Goal: Information Seeking & Learning: Learn about a topic

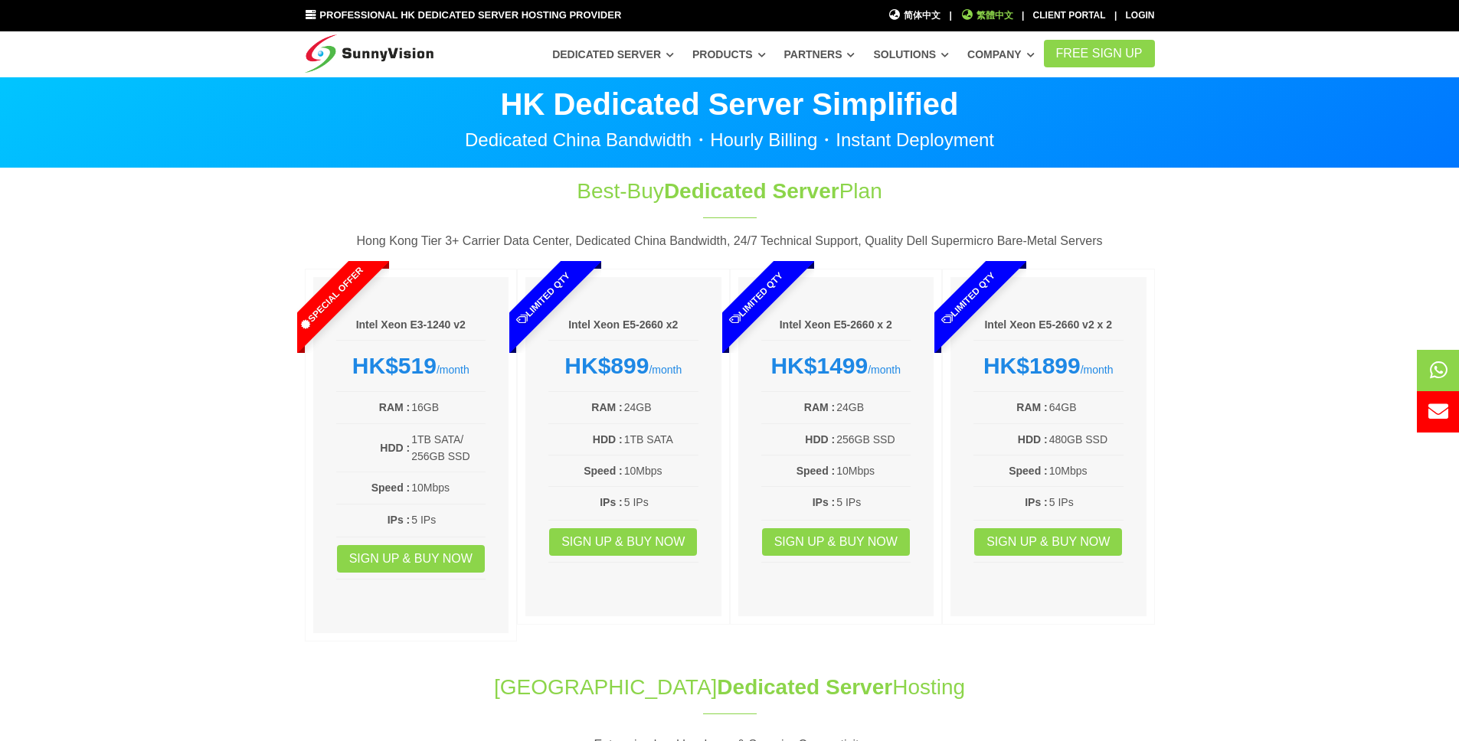
click at [985, 20] on span "繁體中文" at bounding box center [986, 15] width 53 height 15
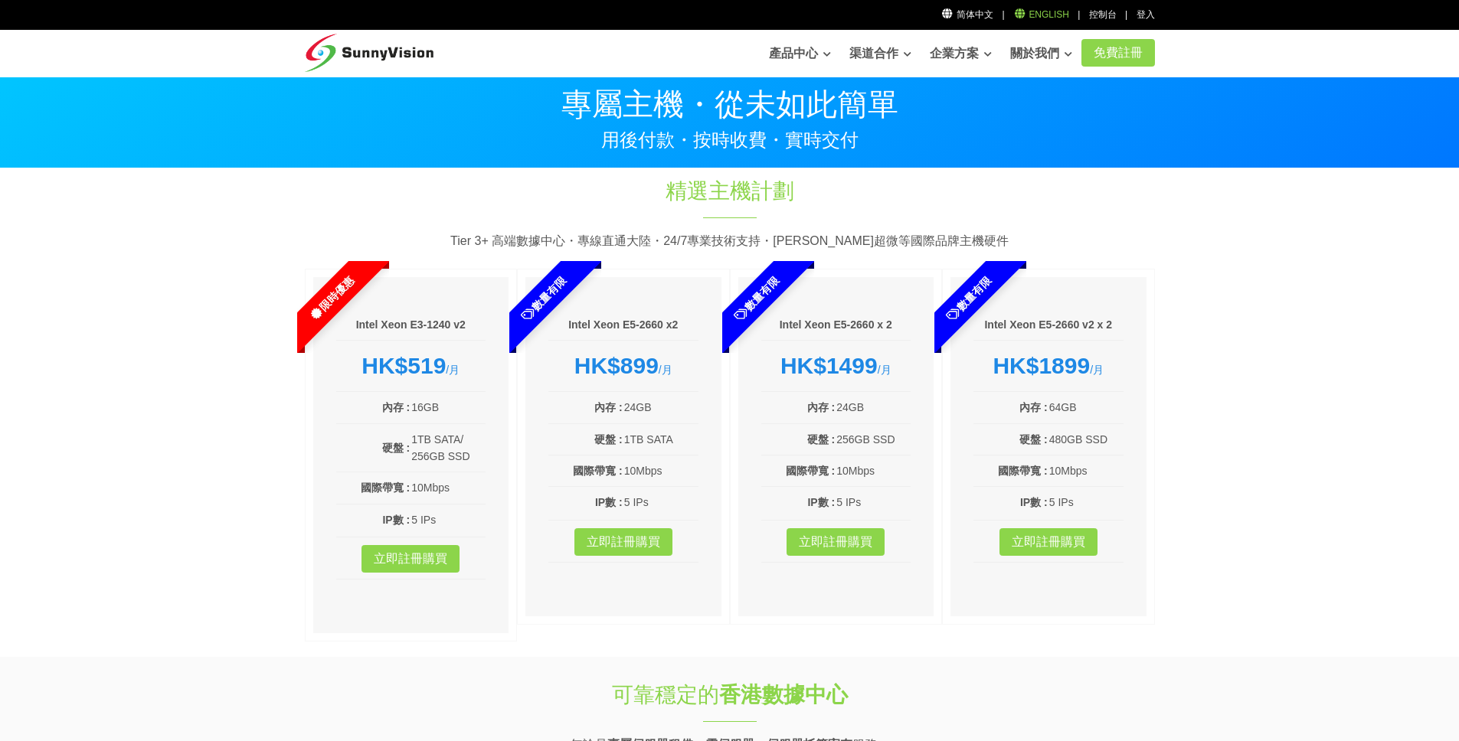
click at [1049, 18] on link "English" at bounding box center [1041, 14] width 56 height 11
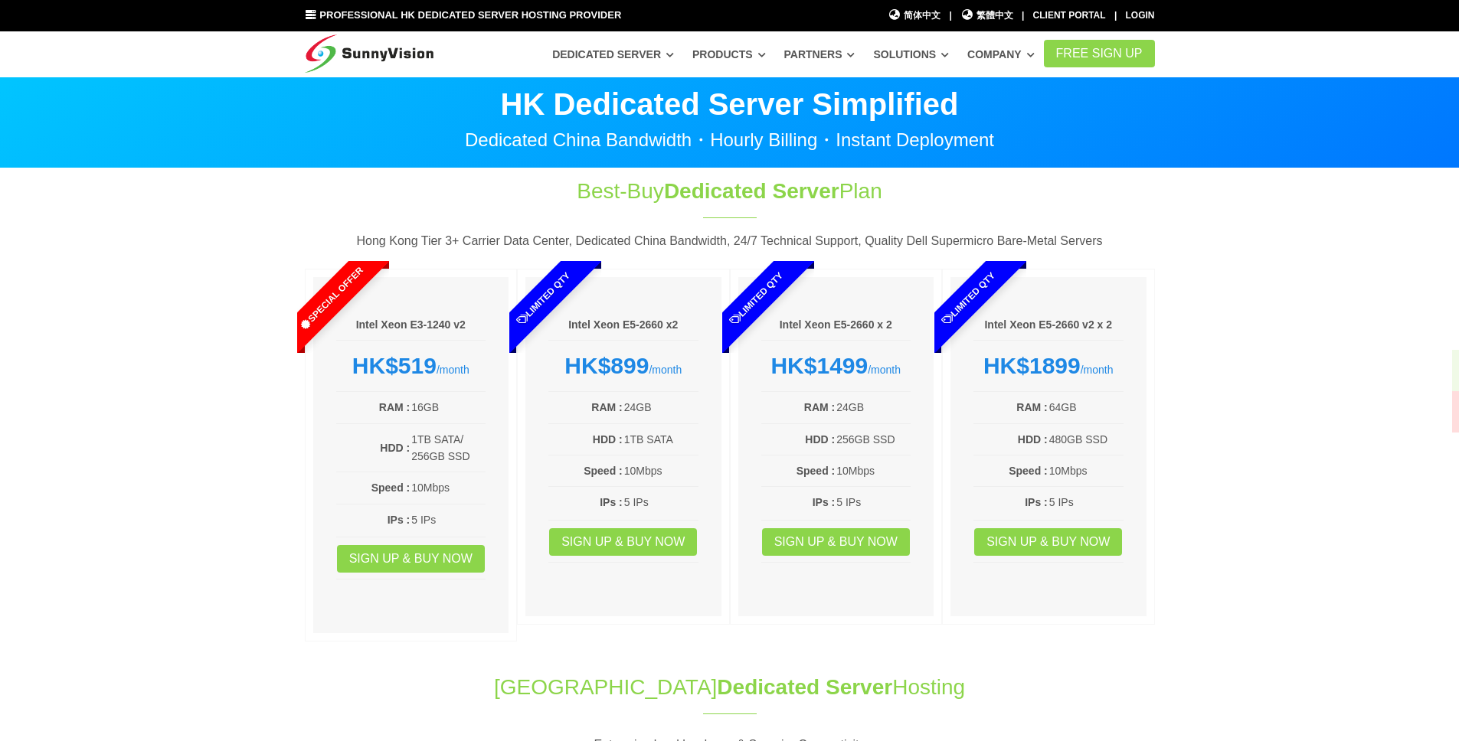
click at [950, 13] on ul "简体中文 简体中文 | 繁體中文 繁體中文 | Client Portal | Login" at bounding box center [1021, 12] width 273 height 22
click at [941, 15] on span "简体中文" at bounding box center [914, 15] width 53 height 15
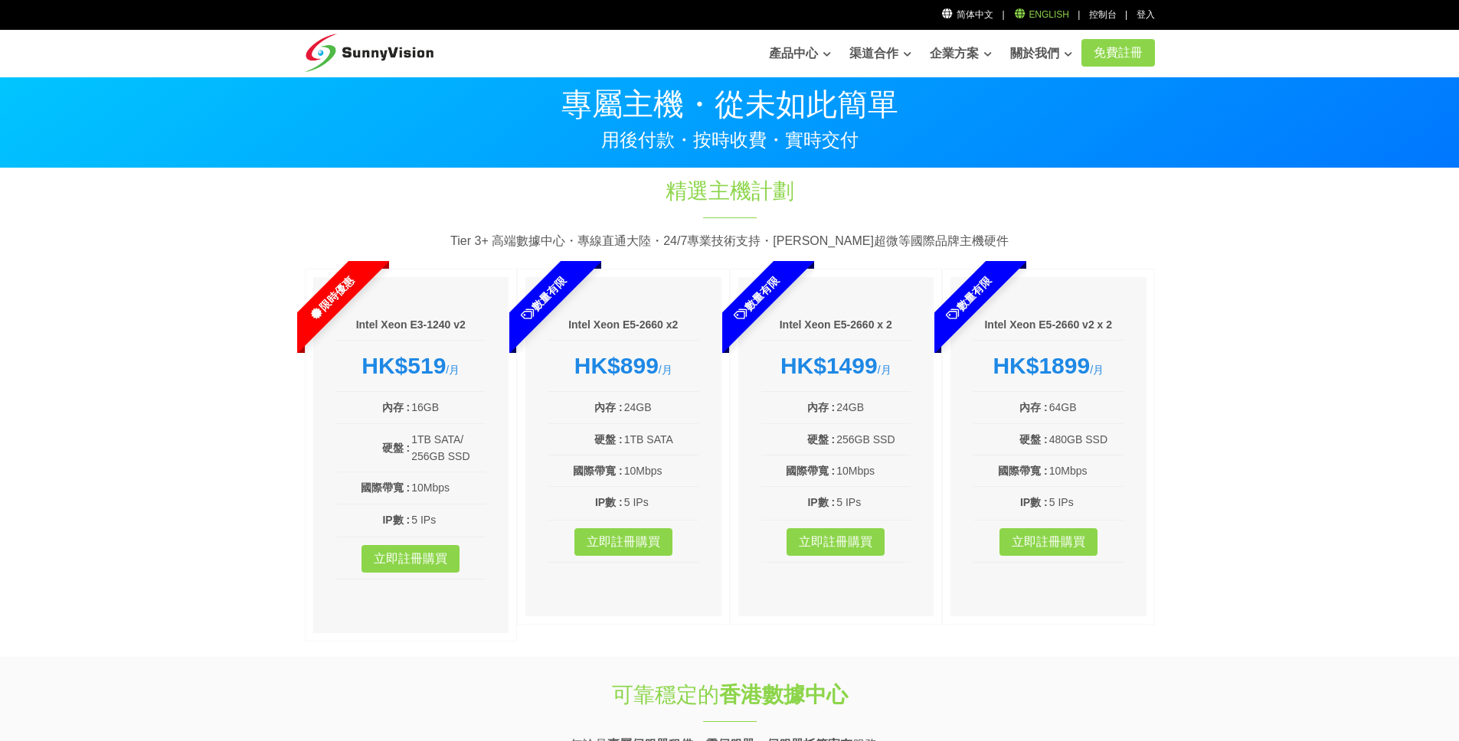
click at [1059, 16] on link "English" at bounding box center [1041, 14] width 56 height 11
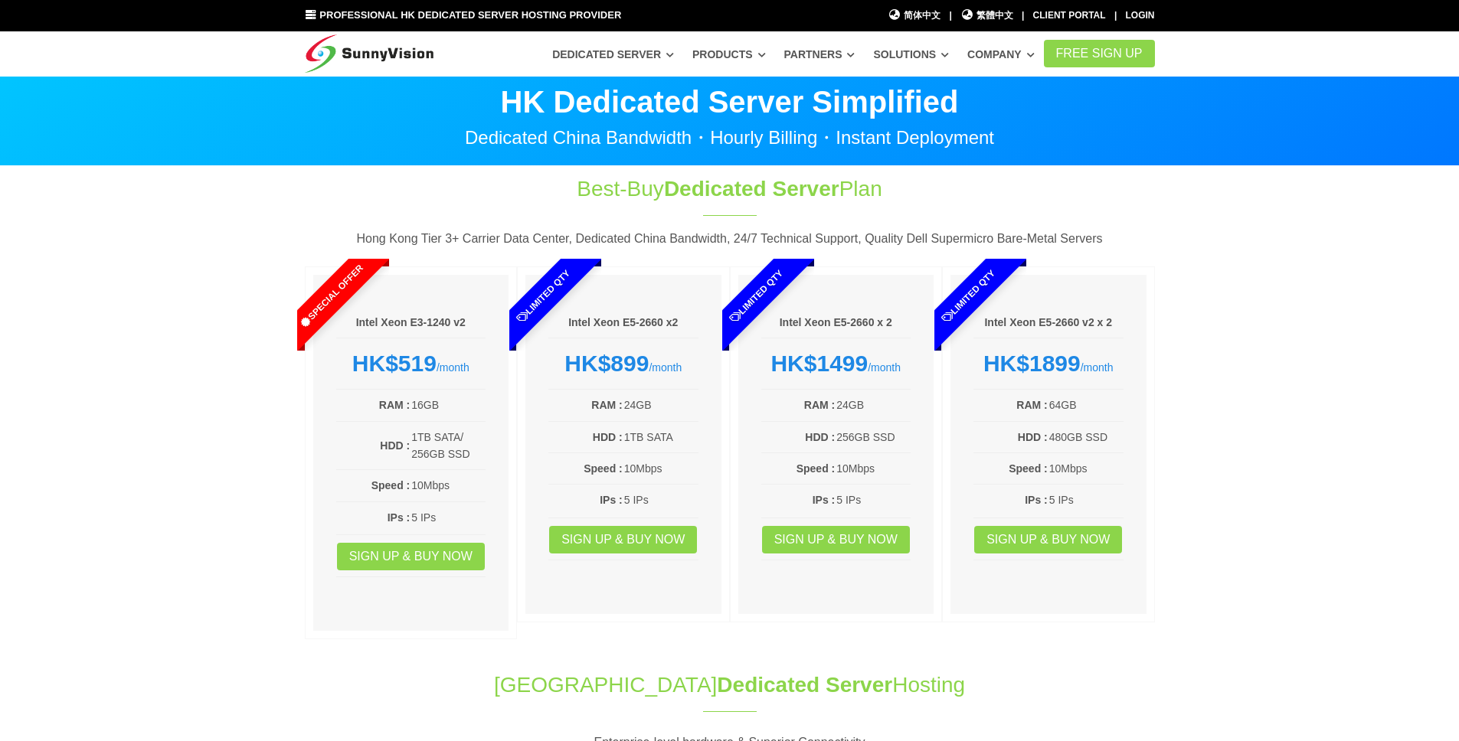
scroll to position [3, 0]
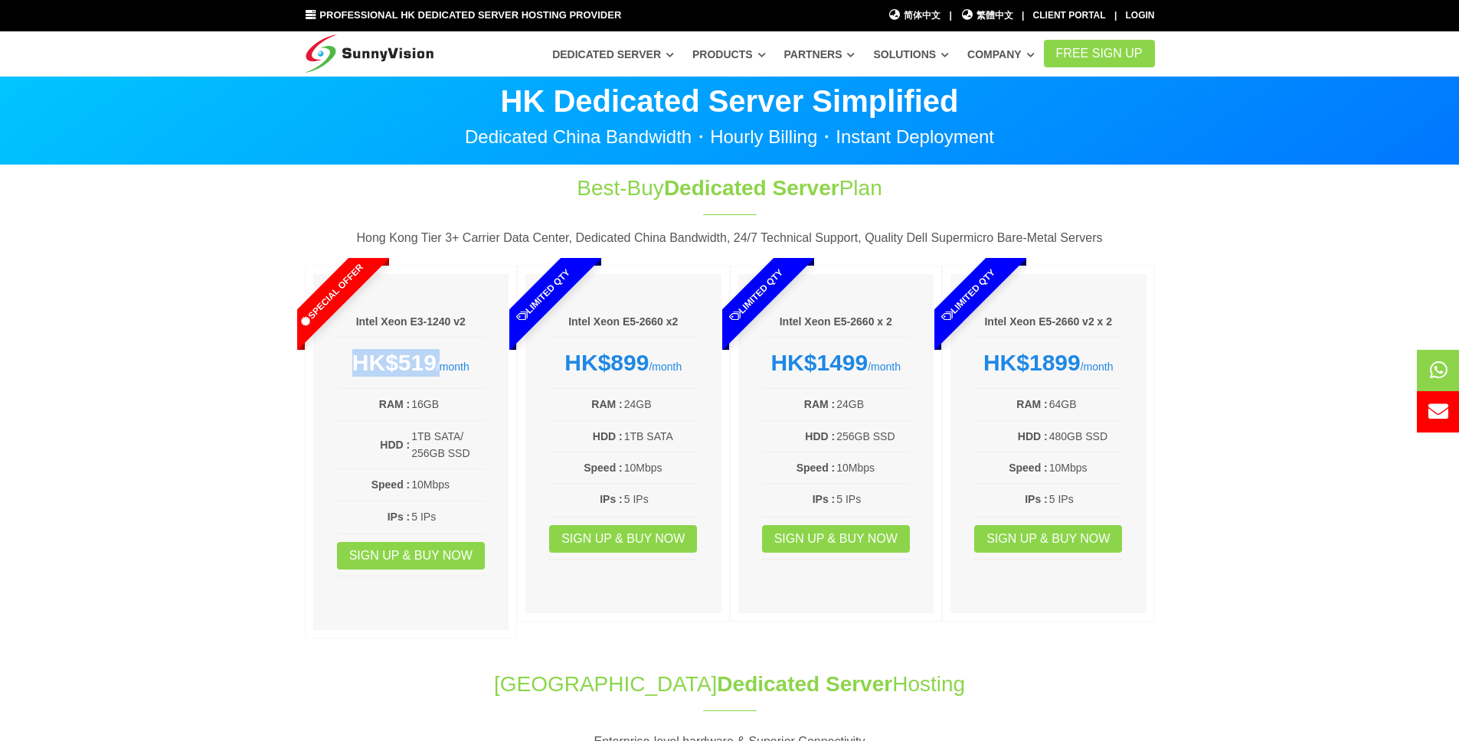
drag, startPoint x: 351, startPoint y: 368, endPoint x: 440, endPoint y: 369, distance: 88.8
click at [440, 369] on div "HK$519 /month" at bounding box center [411, 363] width 150 height 28
click at [344, 447] on td "HDD :" at bounding box center [373, 445] width 75 height 36
click at [316, 521] on div "Intel Xeon E3-1240 v2 HK$519 /month RAM : 16GB HDD : 1TB SATA/ 256GB SSD Speed …" at bounding box center [411, 452] width 196 height 356
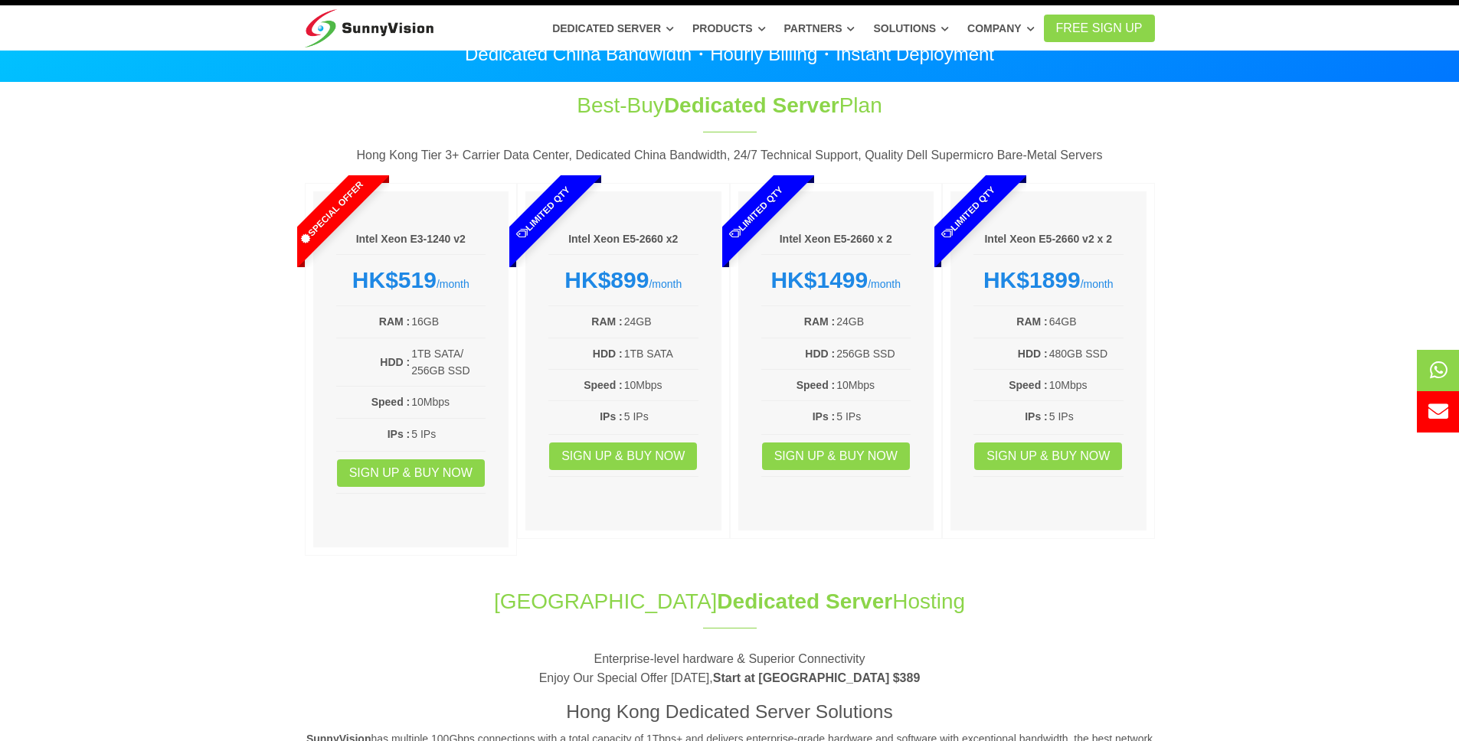
scroll to position [0, 0]
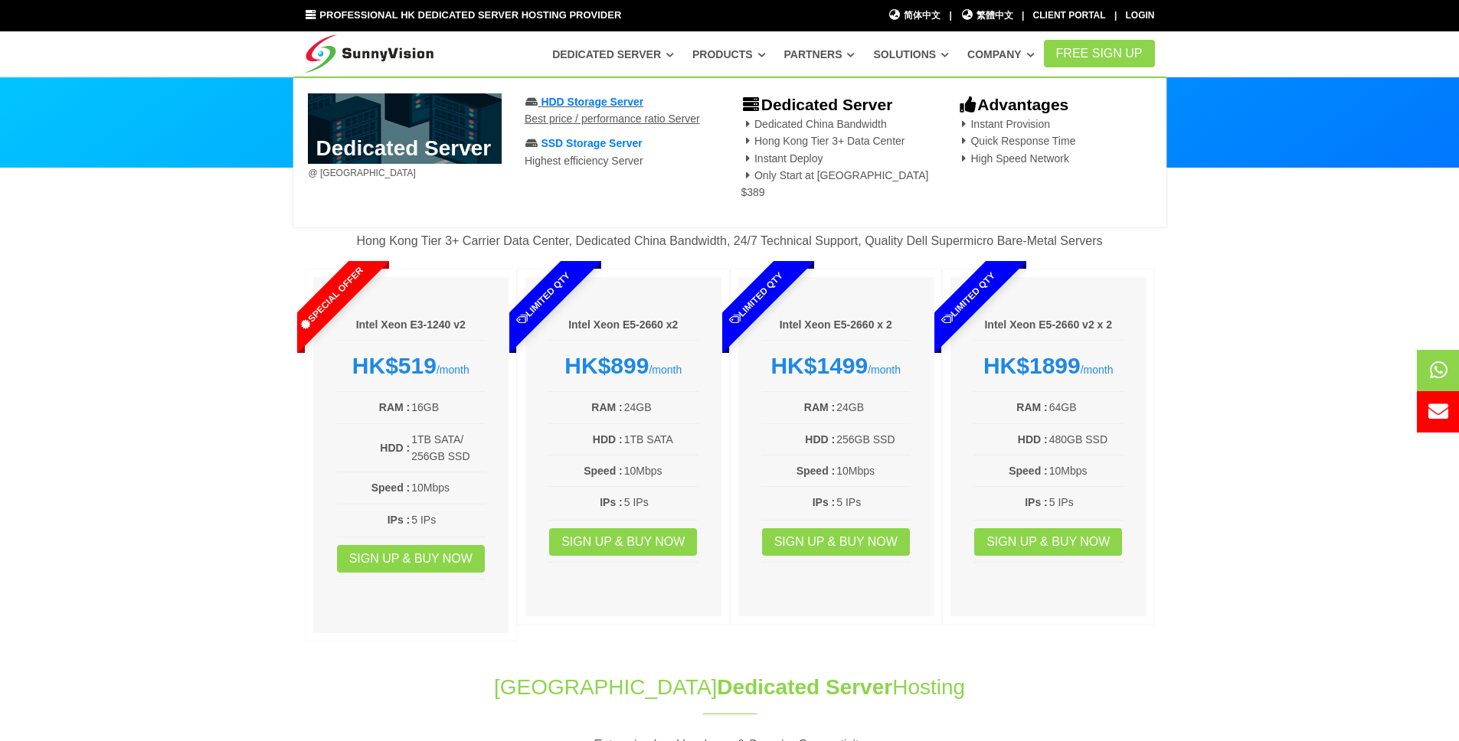
click at [585, 100] on span "HDD Storage Server" at bounding box center [592, 102] width 103 height 12
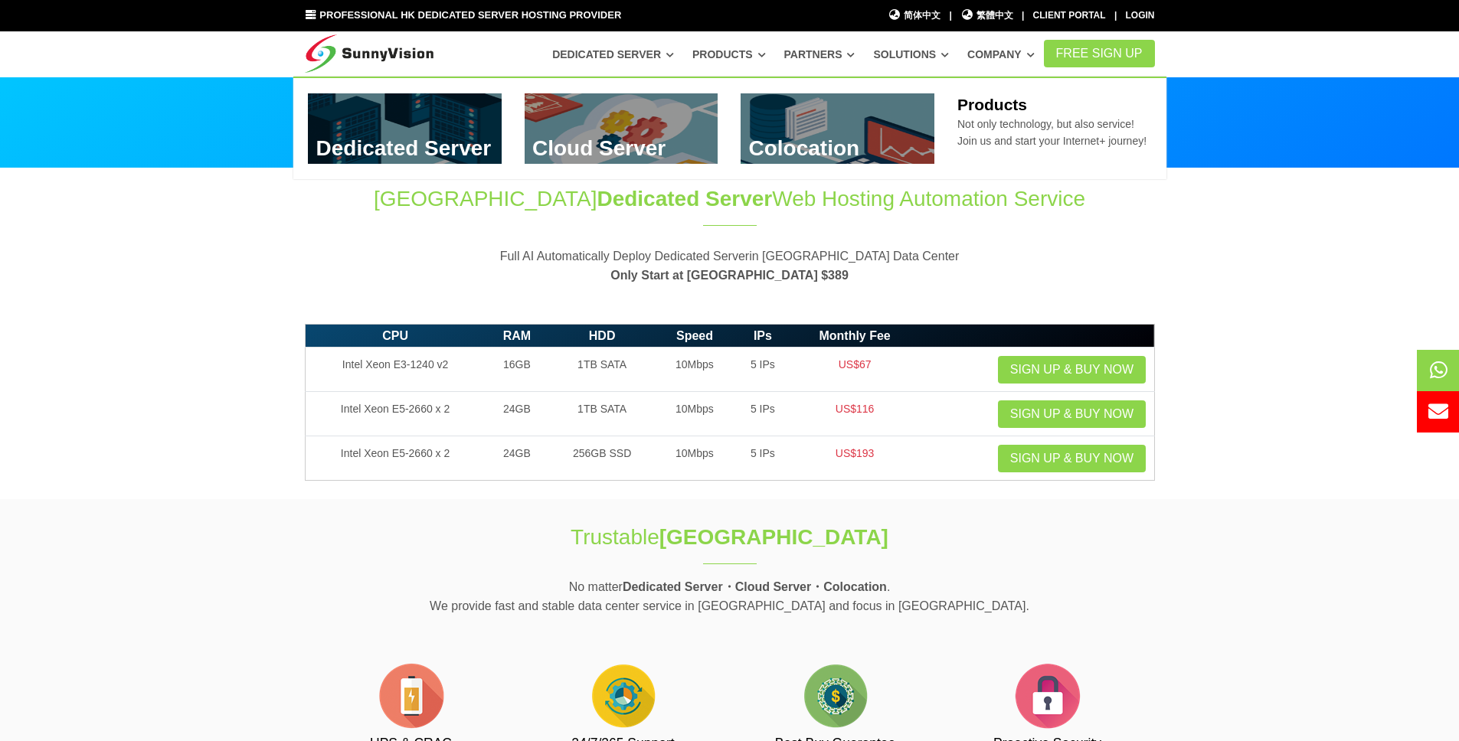
click at [749, 47] on link "Products" at bounding box center [729, 55] width 74 height 28
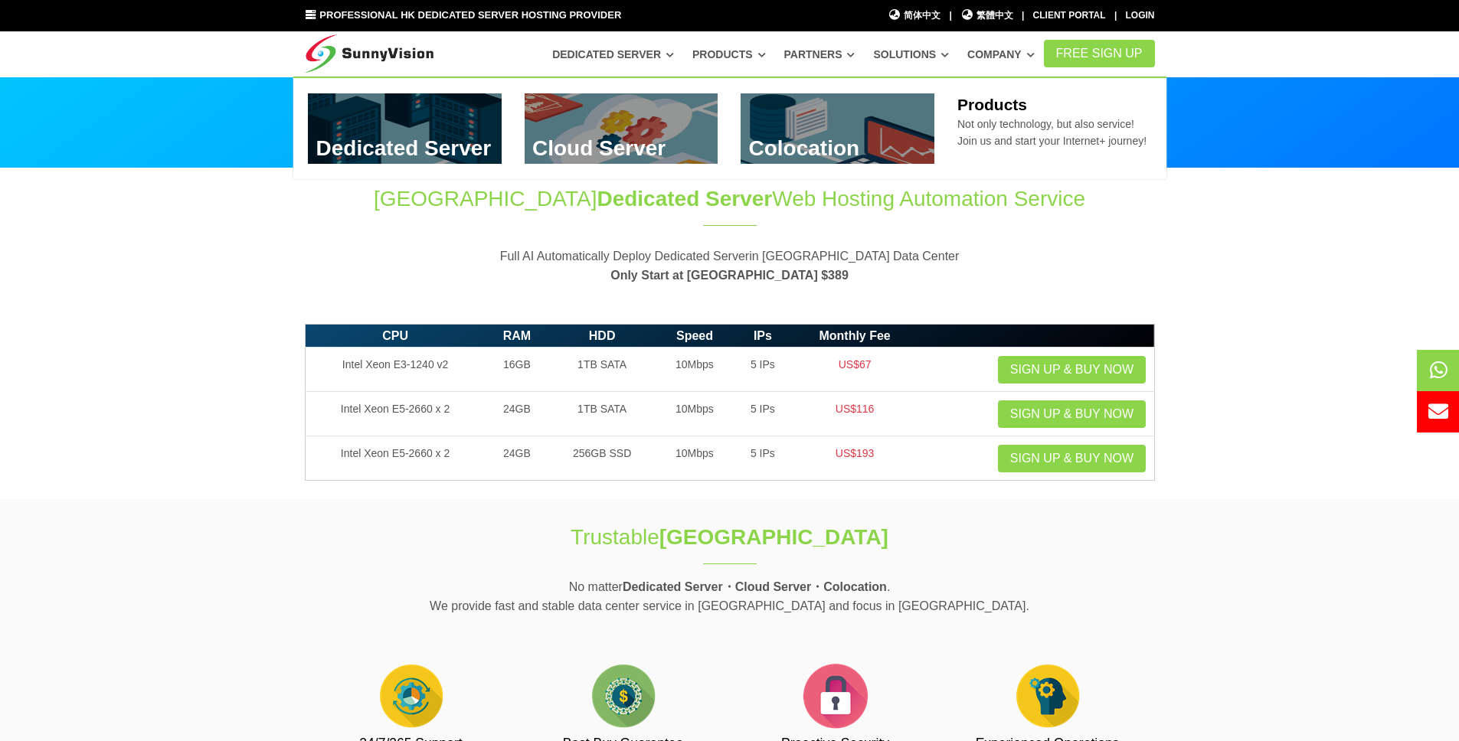
click at [760, 57] on link "Products" at bounding box center [729, 55] width 74 height 28
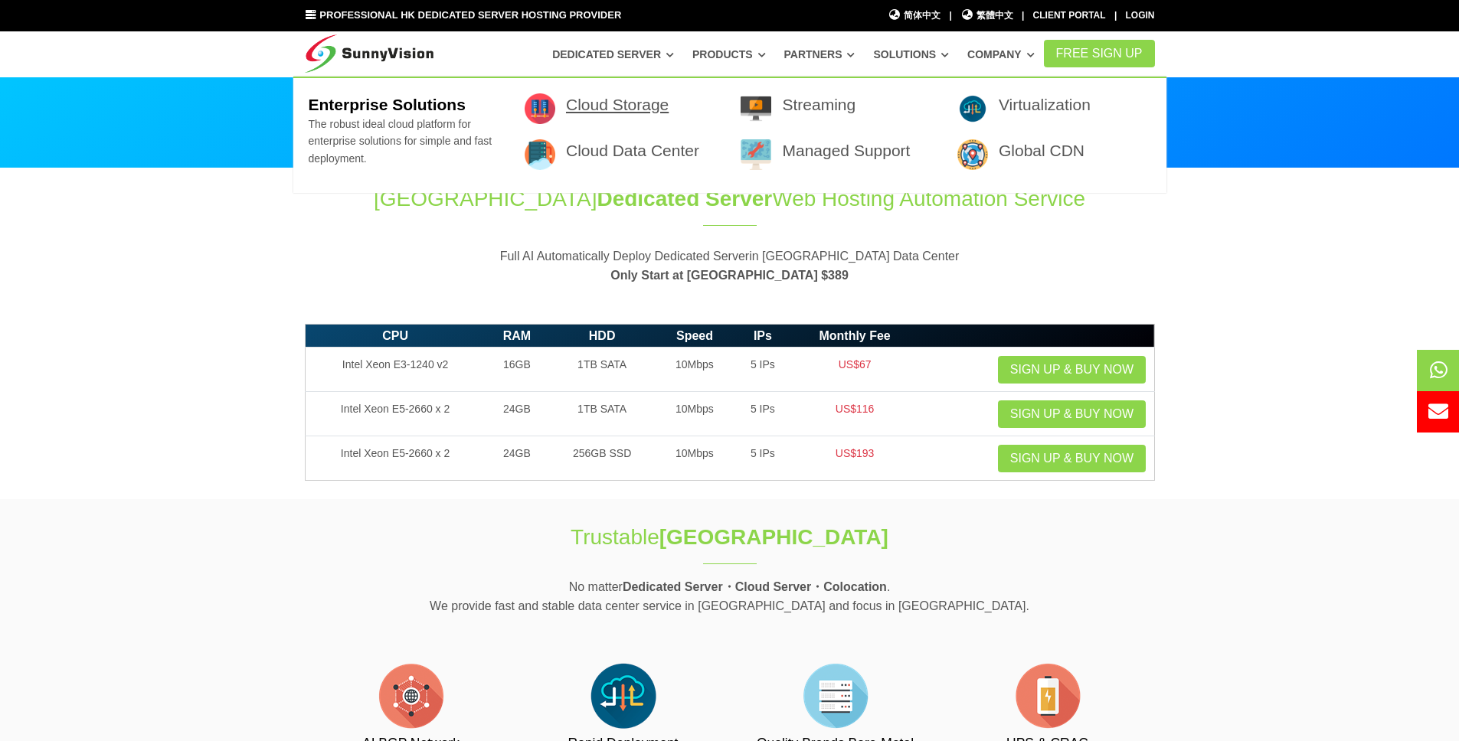
click at [648, 97] on link "Cloud Storage" at bounding box center [617, 105] width 103 height 18
